Goal: Navigation & Orientation: Find specific page/section

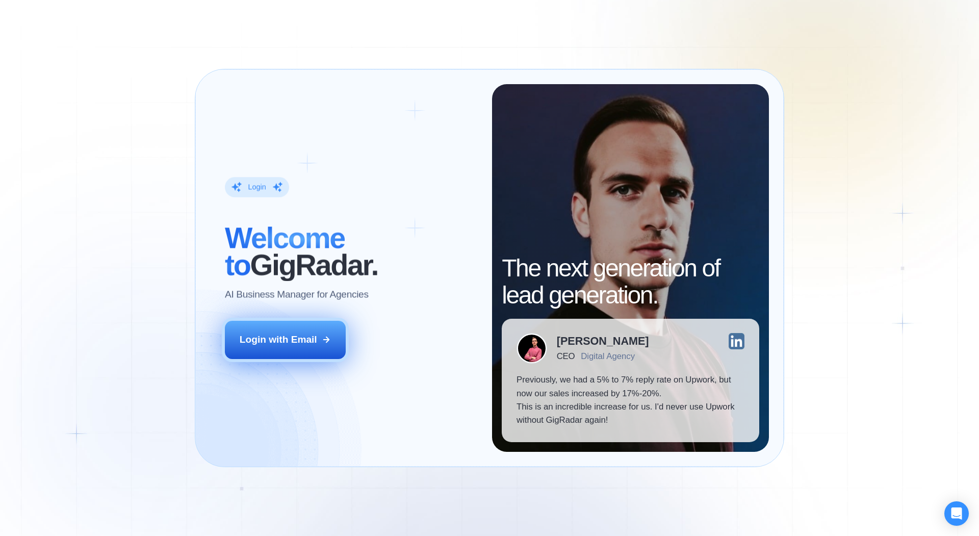
click at [290, 341] on div "Login with Email" at bounding box center [279, 339] width 78 height 13
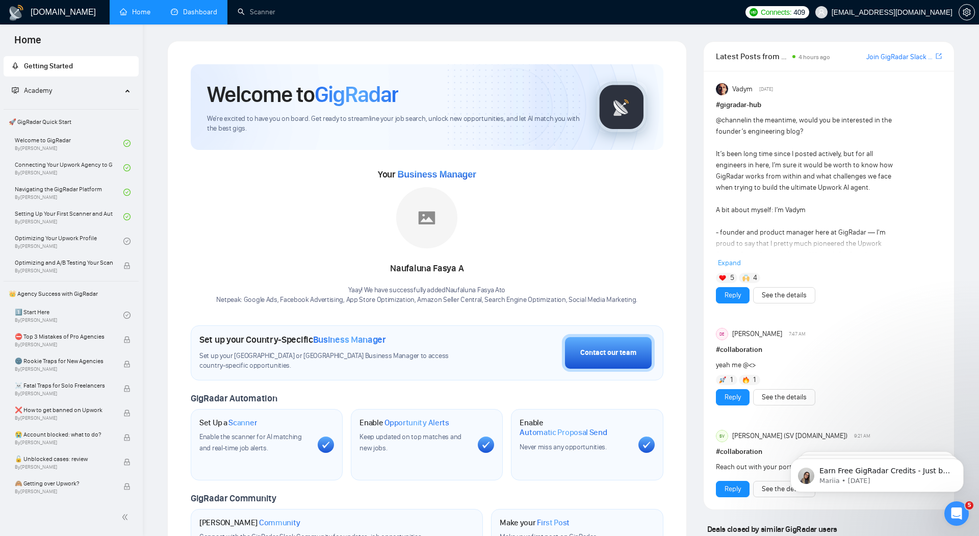
click at [195, 14] on link "Dashboard" at bounding box center [194, 12] width 46 height 9
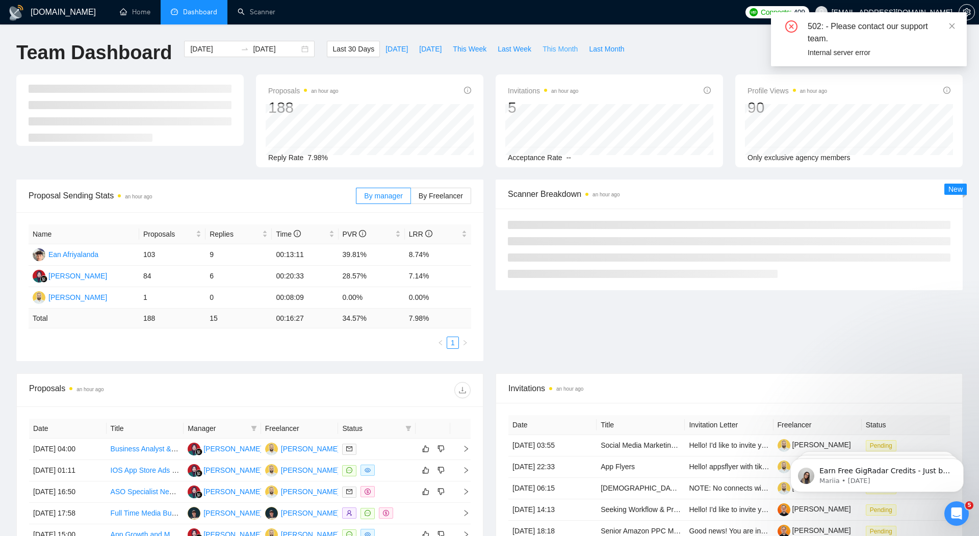
click at [557, 52] on span "This Month" at bounding box center [560, 48] width 35 height 11
type input "[DATE]"
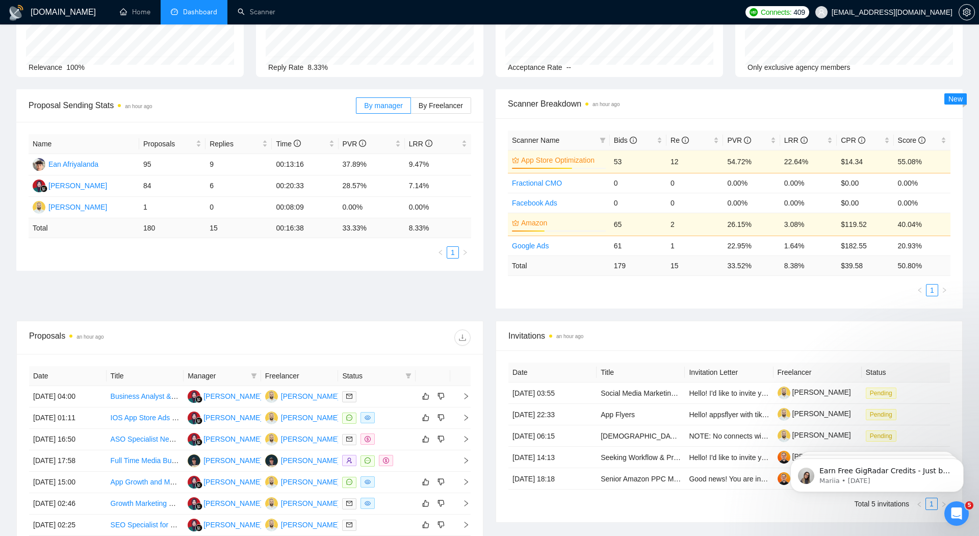
scroll to position [106, 0]
